Goal: Information Seeking & Learning: Learn about a topic

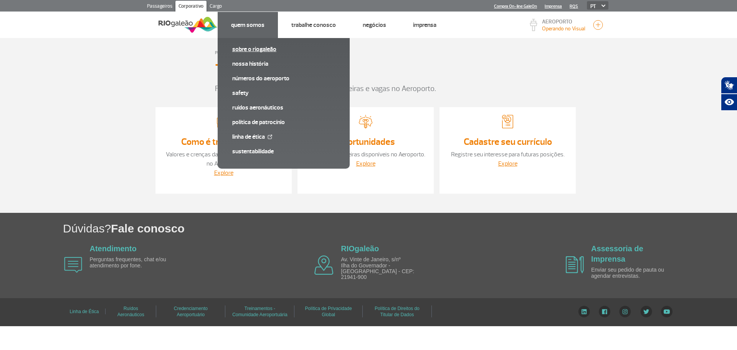
click at [238, 48] on link "Sobre o RIOgaleão" at bounding box center [283, 49] width 103 height 8
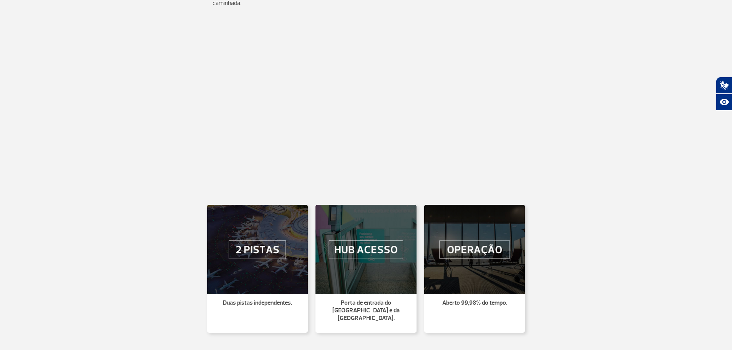
scroll to position [384, 0]
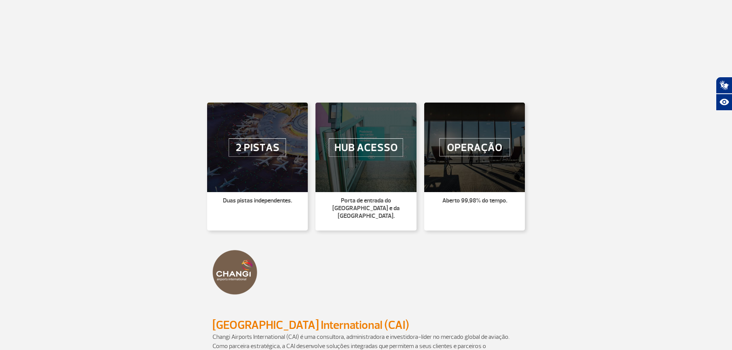
click at [473, 153] on img at bounding box center [474, 147] width 101 height 89
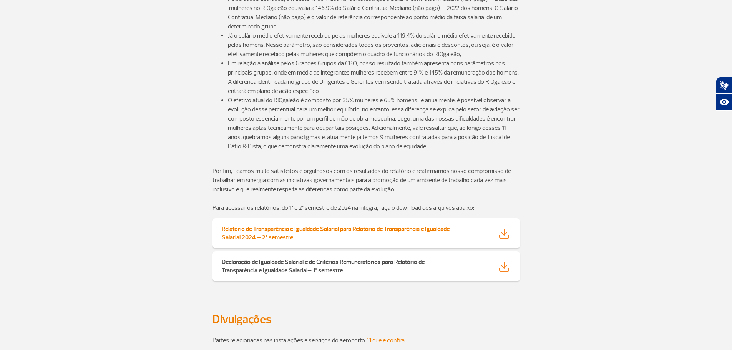
scroll to position [1361, 0]
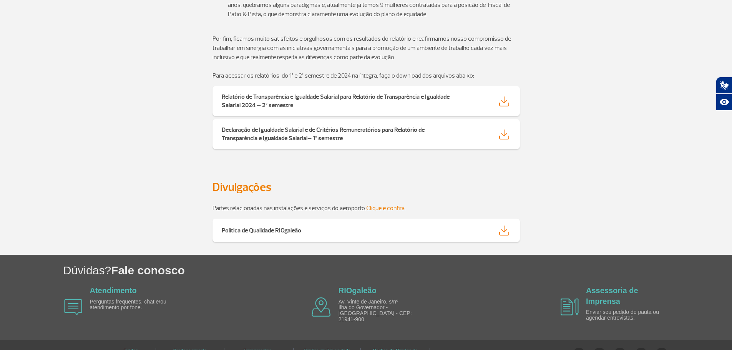
click at [396, 204] on link "Clique e confira." at bounding box center [386, 208] width 40 height 8
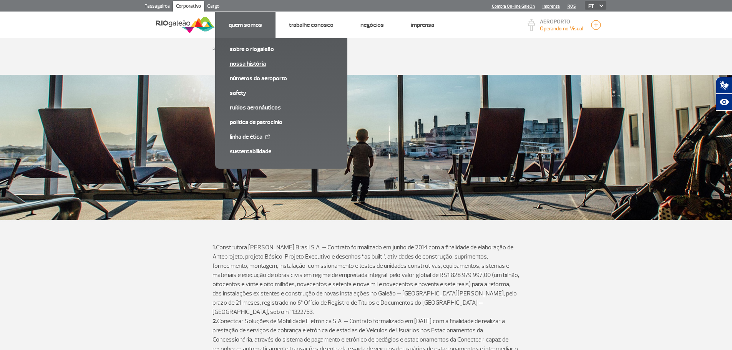
click at [255, 68] on link "Nossa História" at bounding box center [281, 64] width 103 height 8
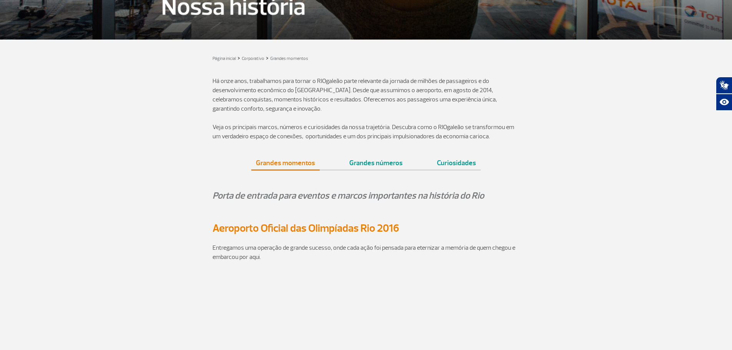
scroll to position [38, 0]
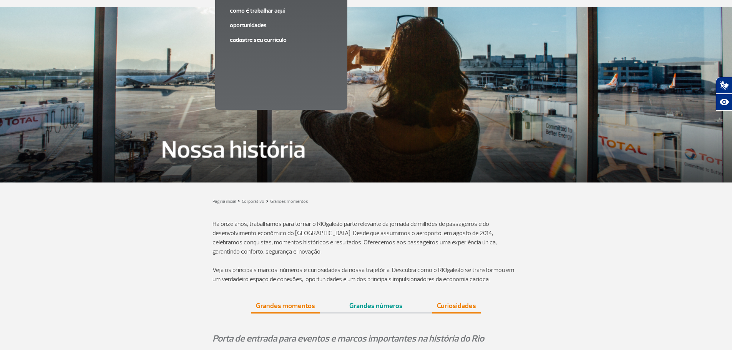
click at [460, 301] on link "Curiosidades" at bounding box center [456, 302] width 48 height 19
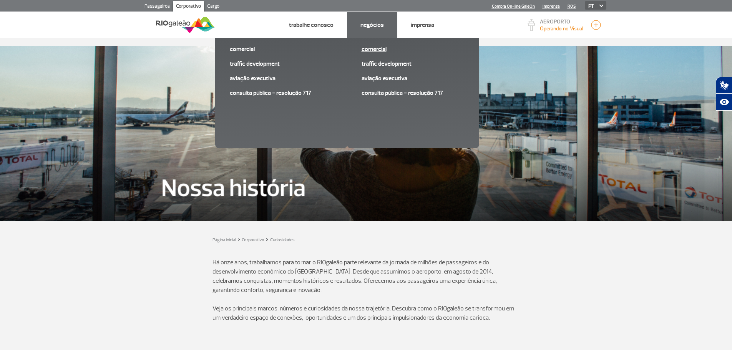
click at [378, 50] on link "Comercial" at bounding box center [412, 49] width 103 height 8
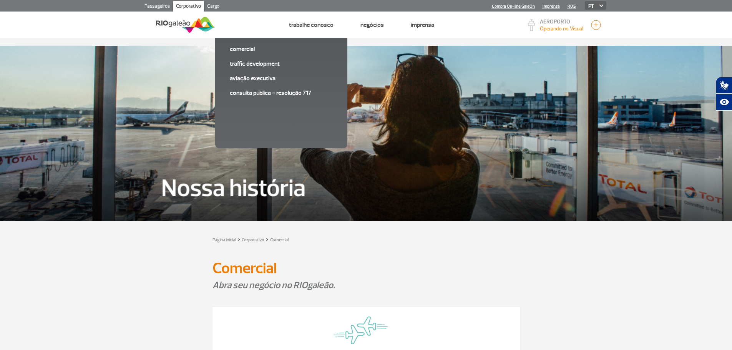
drag, startPoint x: 508, startPoint y: 187, endPoint x: 447, endPoint y: 76, distance: 127.0
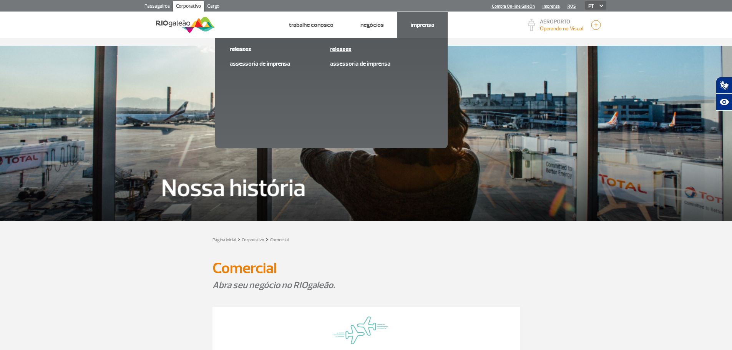
click at [341, 51] on link "Releases" at bounding box center [381, 49] width 103 height 8
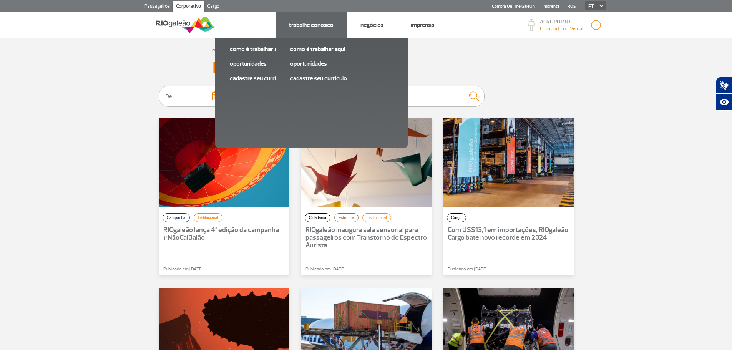
click at [312, 66] on link "Oportunidades" at bounding box center [341, 64] width 103 height 8
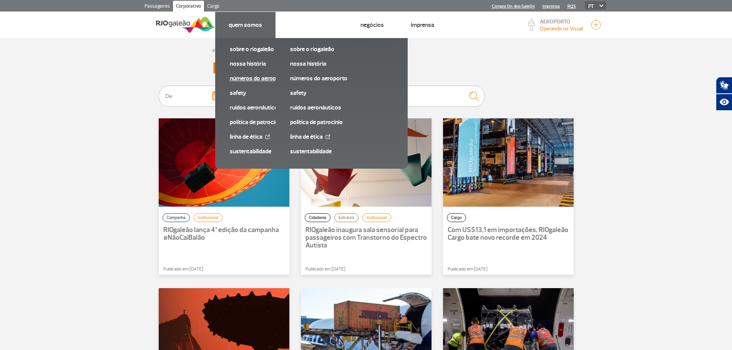
click at [265, 79] on link "Números do Aeroporto" at bounding box center [281, 78] width 103 height 8
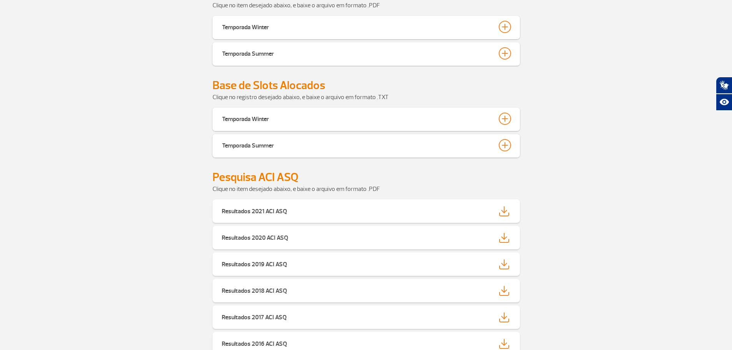
scroll to position [629, 0]
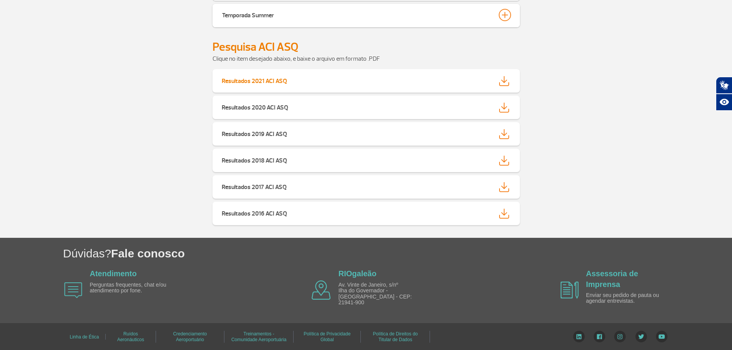
click at [503, 82] on img at bounding box center [504, 81] width 10 height 10
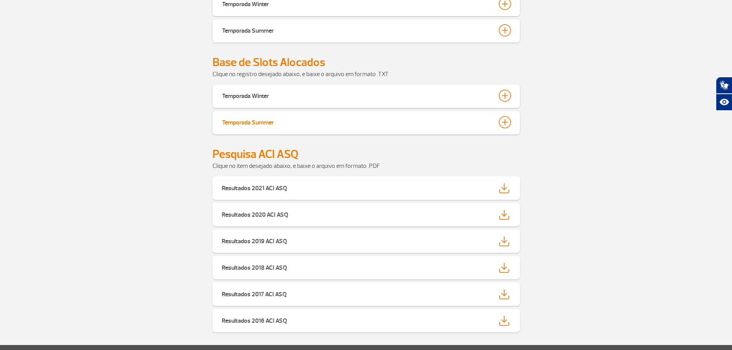
scroll to position [476, 0]
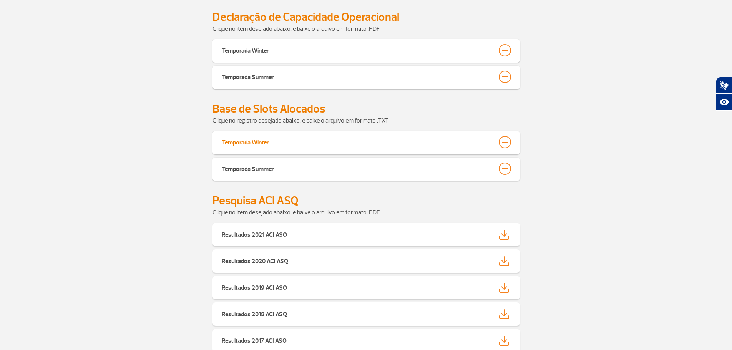
click at [504, 146] on div at bounding box center [504, 142] width 12 height 12
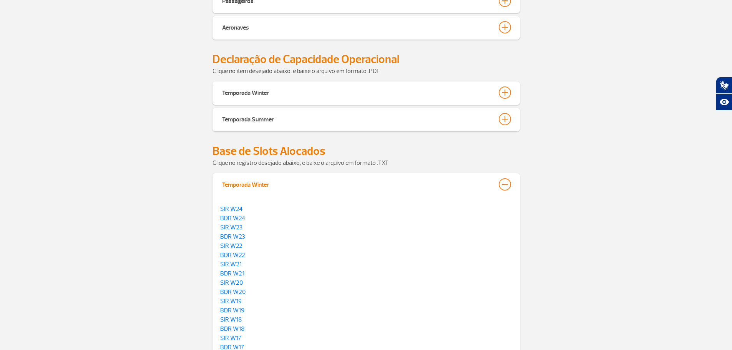
scroll to position [361, 0]
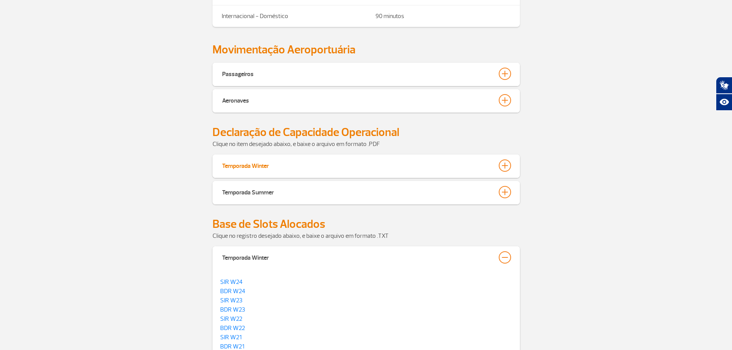
click at [505, 167] on div at bounding box center [504, 165] width 12 height 12
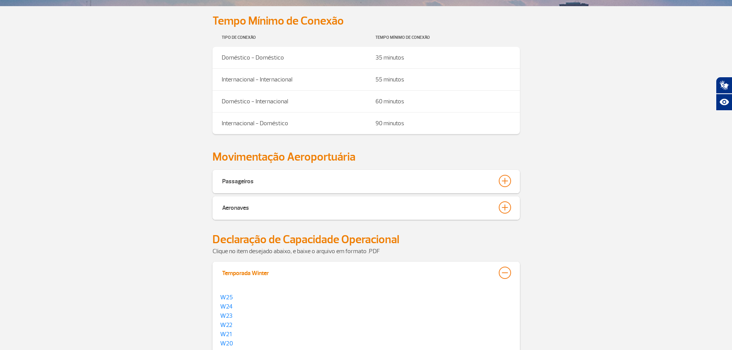
scroll to position [245, 0]
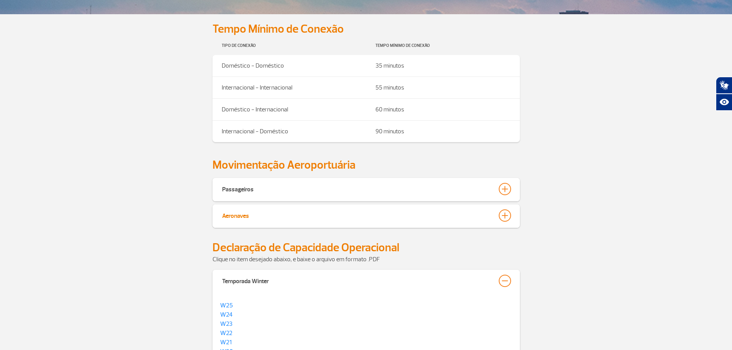
click at [506, 212] on div at bounding box center [504, 215] width 12 height 12
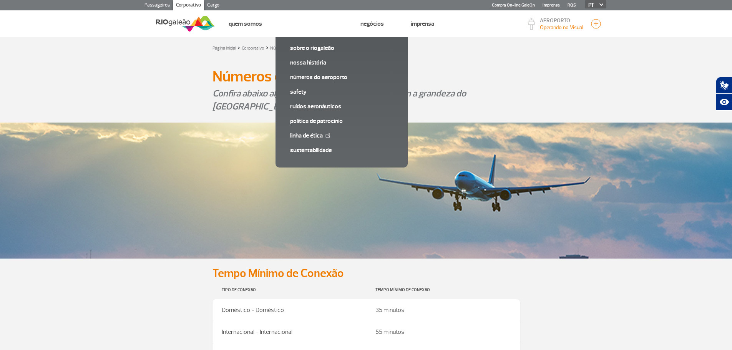
scroll to position [0, 0]
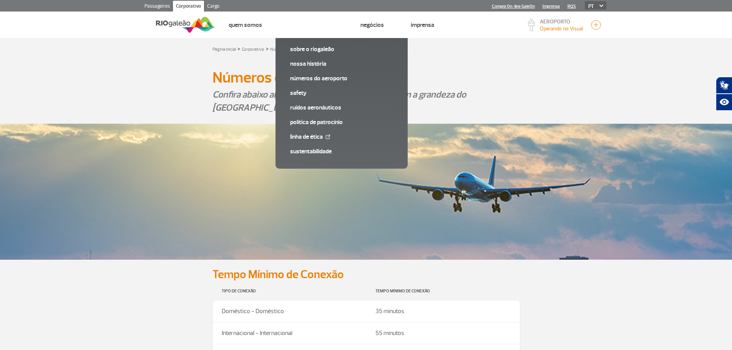
click at [571, 8] on link "RQS" at bounding box center [571, 6] width 8 height 5
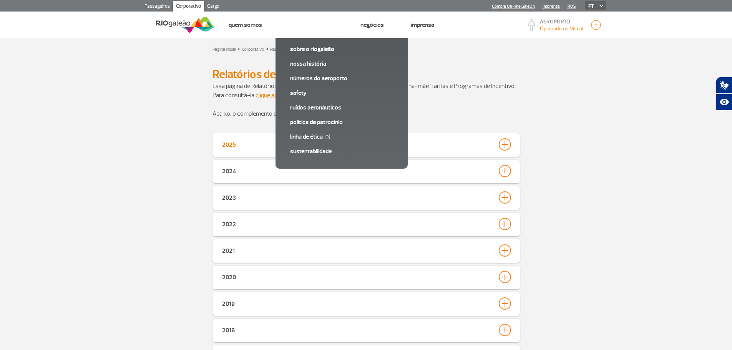
click at [508, 143] on div at bounding box center [504, 144] width 12 height 12
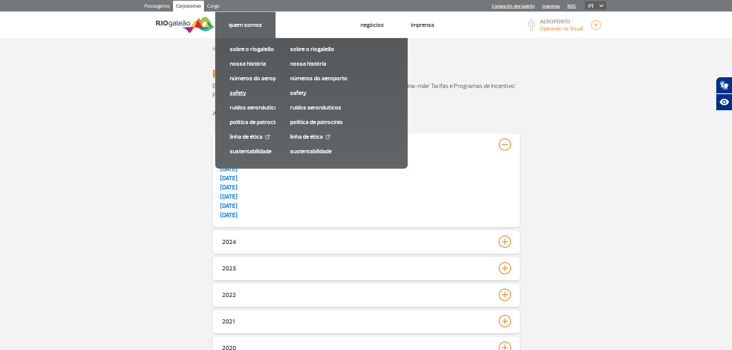
click at [243, 90] on link "SAFETY" at bounding box center [281, 93] width 103 height 8
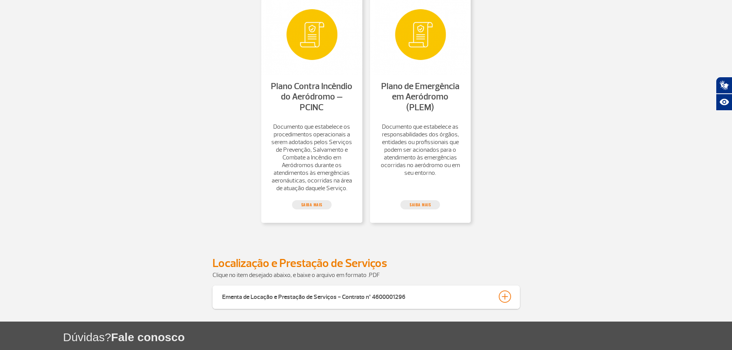
scroll to position [653, 0]
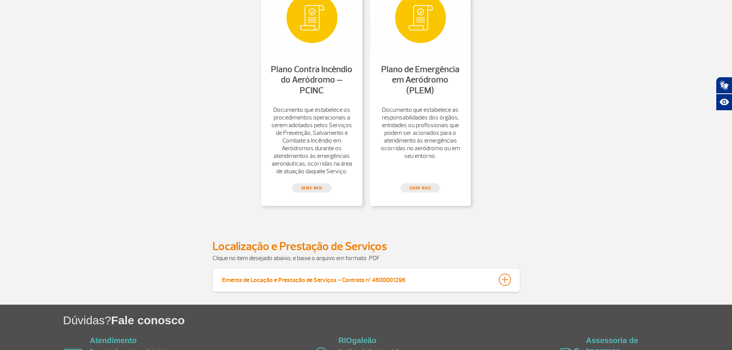
click at [508, 286] on div at bounding box center [504, 279] width 12 height 12
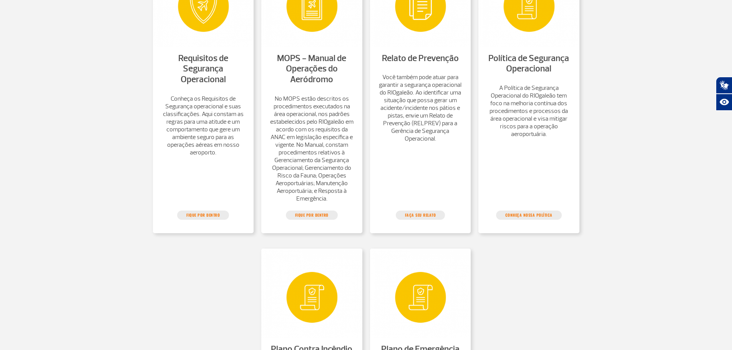
scroll to position [307, 0]
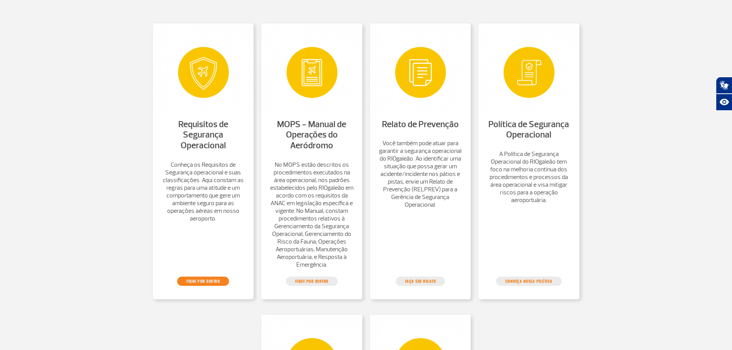
click at [218, 286] on link "FIQUE POR DENTRO" at bounding box center [203, 280] width 52 height 9
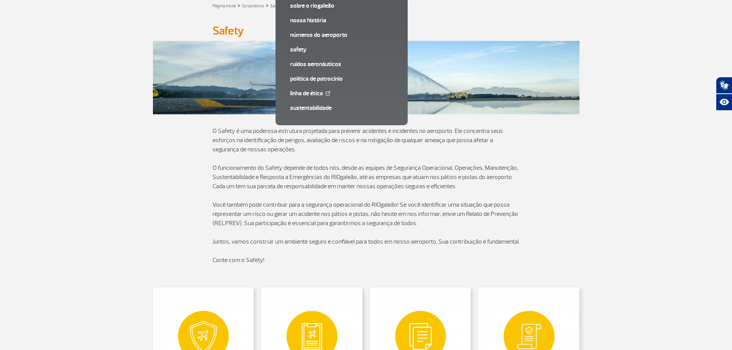
scroll to position [0, 0]
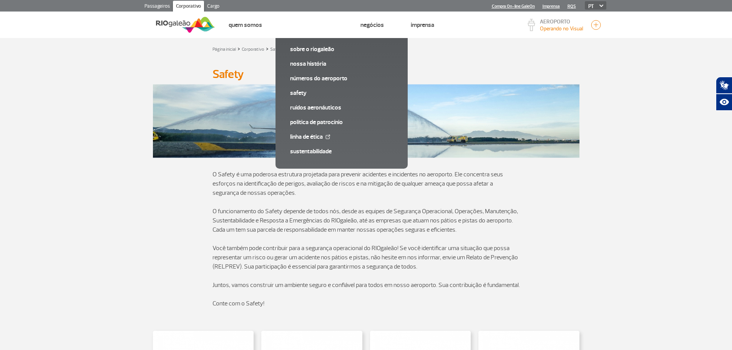
click at [616, 247] on section "O Safety é uma poderosa estrutura projetada para prevenir acidentes e incidente…" at bounding box center [366, 239] width 732 height 157
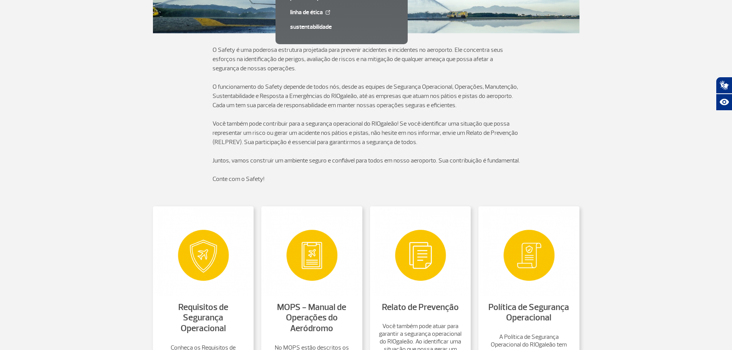
scroll to position [192, 0]
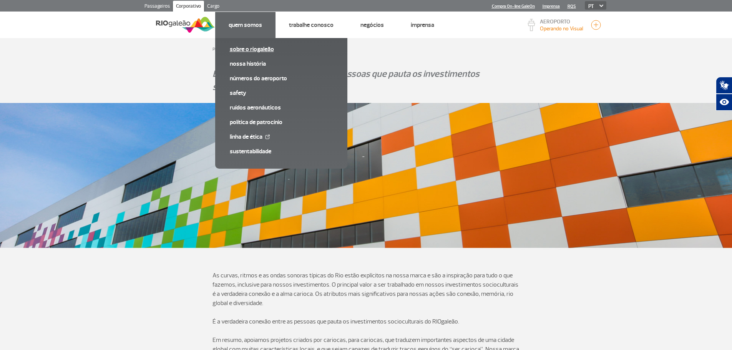
click at [246, 52] on link "Sobre o RIOgaleão" at bounding box center [281, 49] width 103 height 8
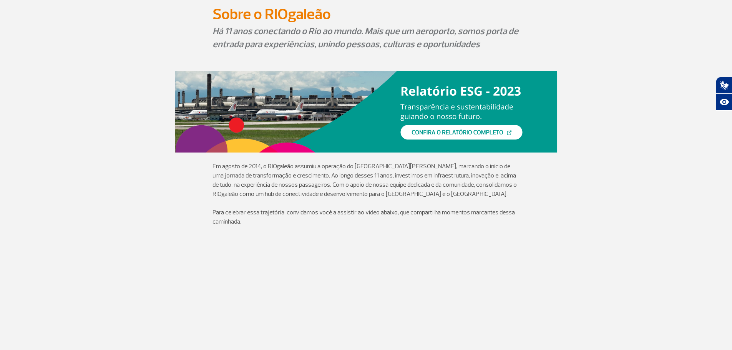
scroll to position [154, 0]
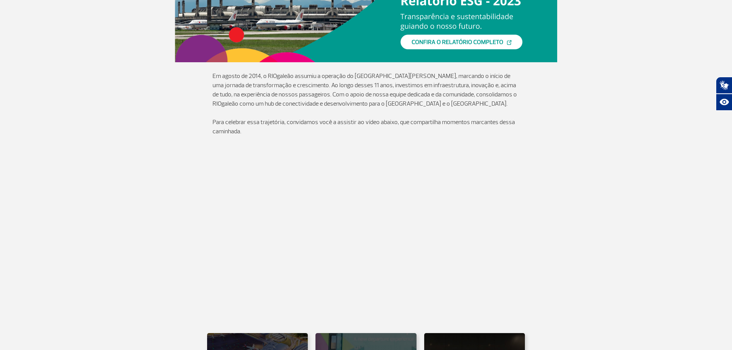
click at [276, 74] on p "Em agosto de 2014, o RIOgaleão assumiu a operação do [GEOGRAPHIC_DATA][PERSON_N…" at bounding box center [365, 89] width 307 height 37
copy p "RIOgaleão"
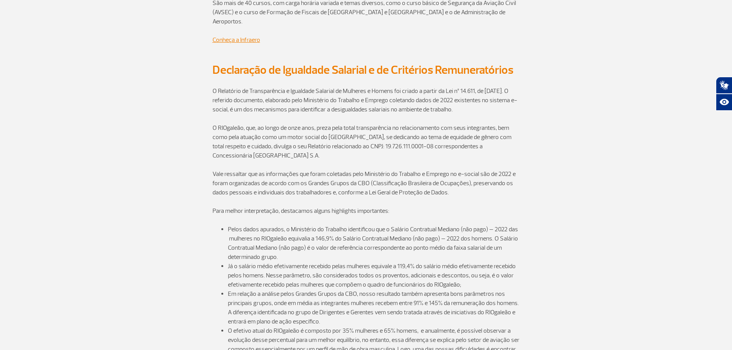
scroll to position [1267, 0]
